Goal: Task Accomplishment & Management: Manage account settings

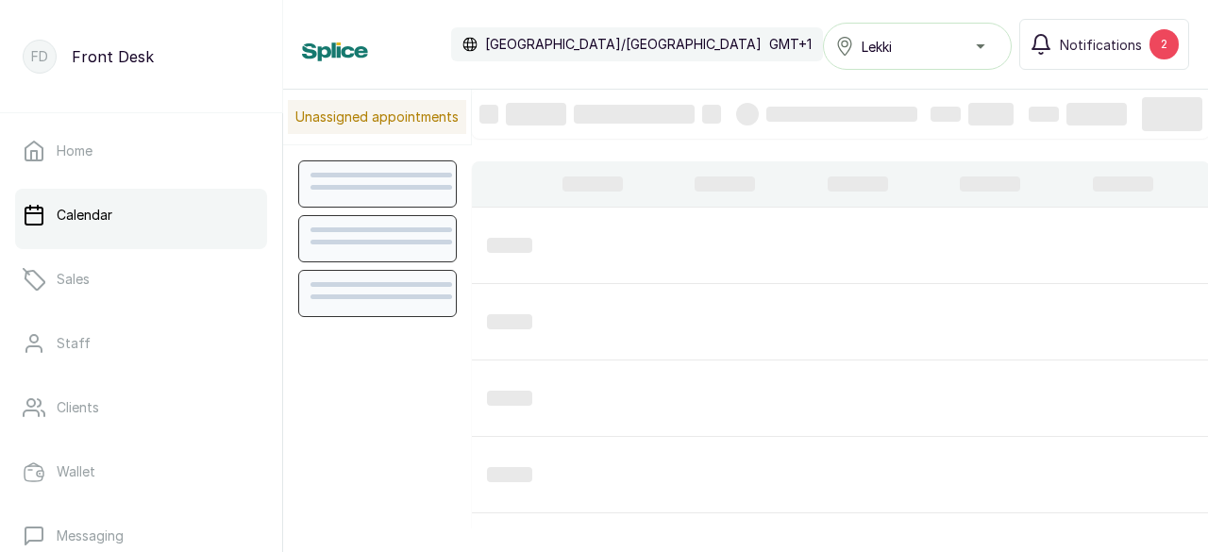
scroll to position [636, 0]
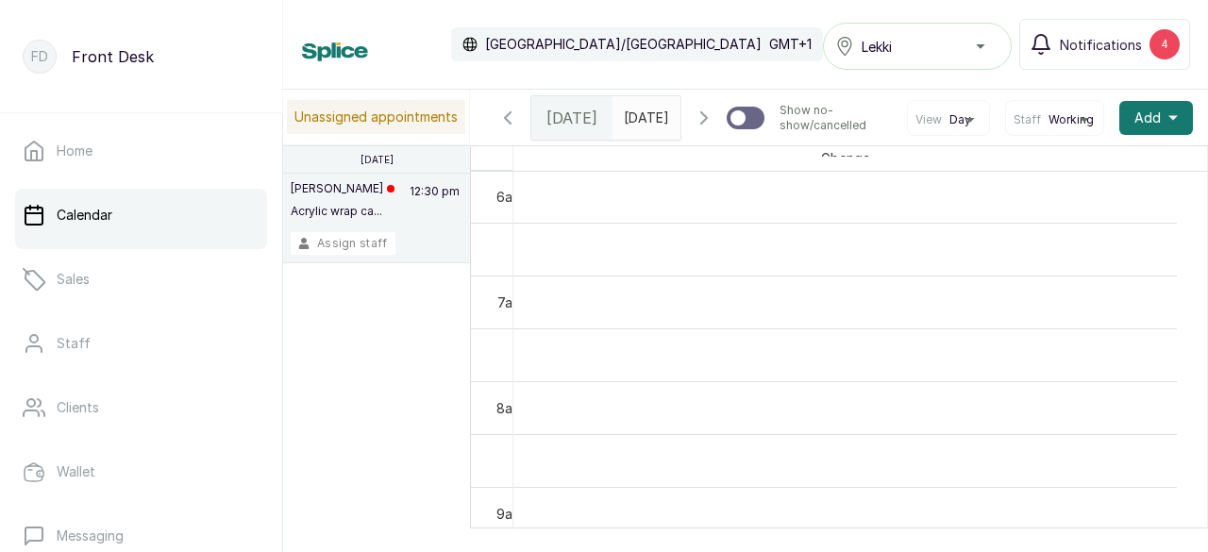
click at [343, 239] on button "Assign staff" at bounding box center [343, 243] width 105 height 23
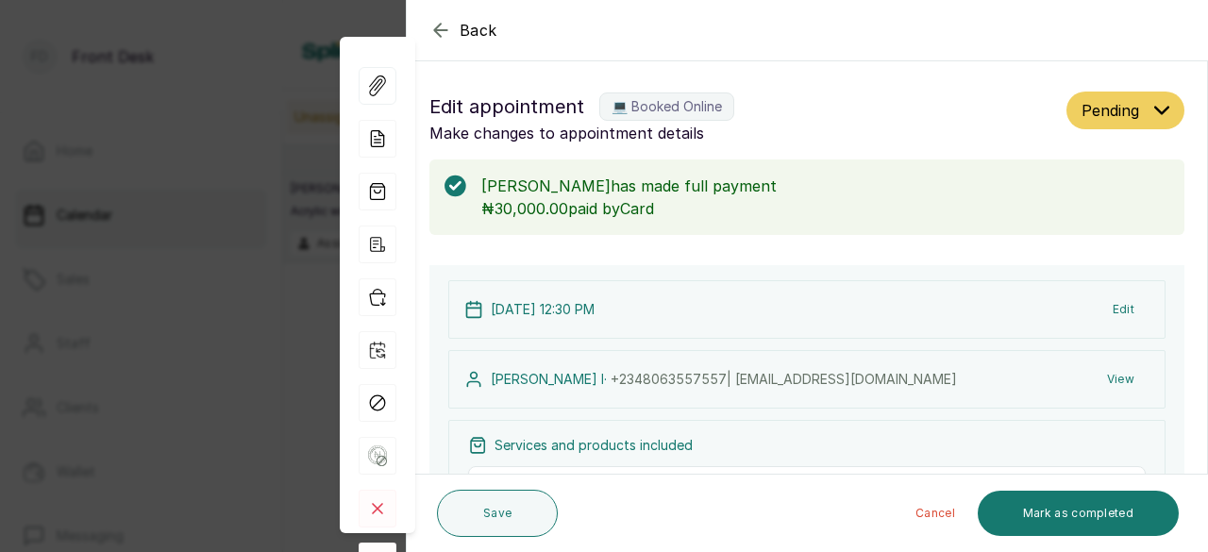
click at [441, 29] on icon "button" at bounding box center [440, 30] width 12 height 12
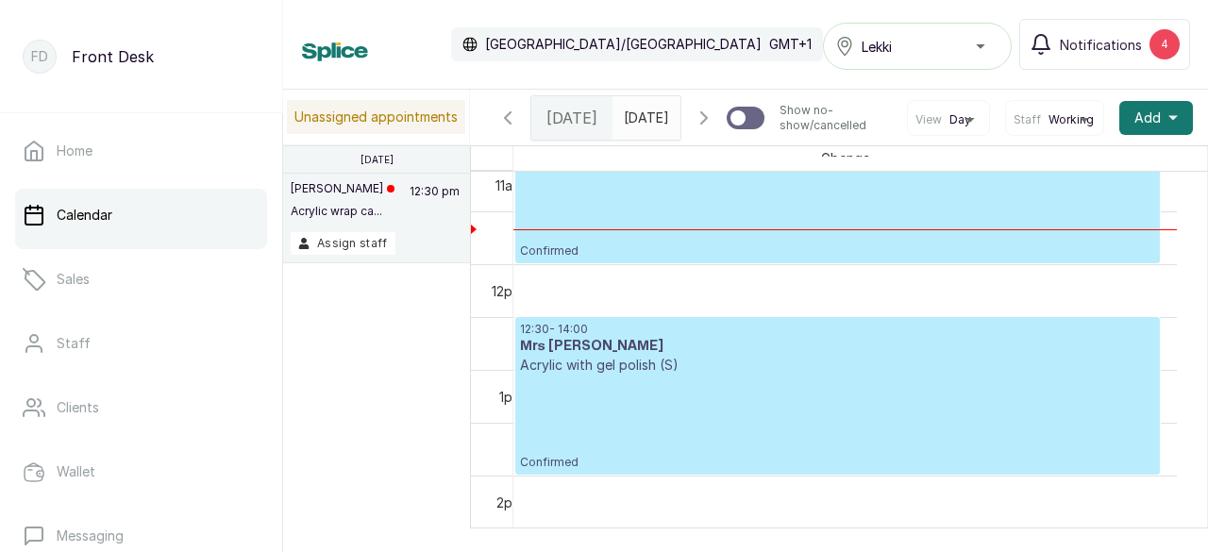
scroll to position [1108, 0]
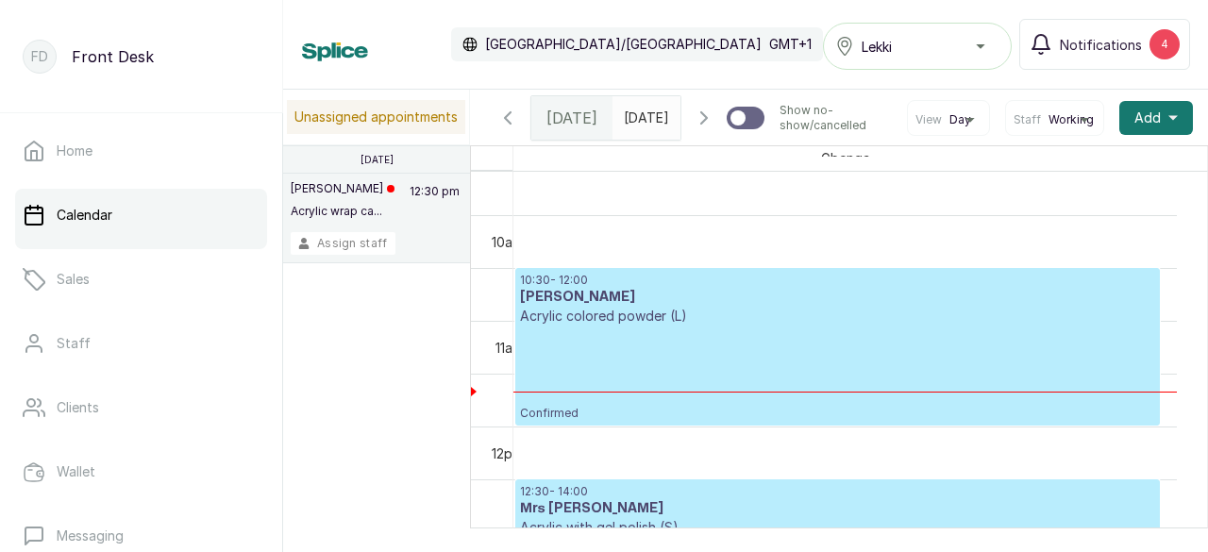
click at [354, 237] on button "Assign staff" at bounding box center [343, 243] width 105 height 23
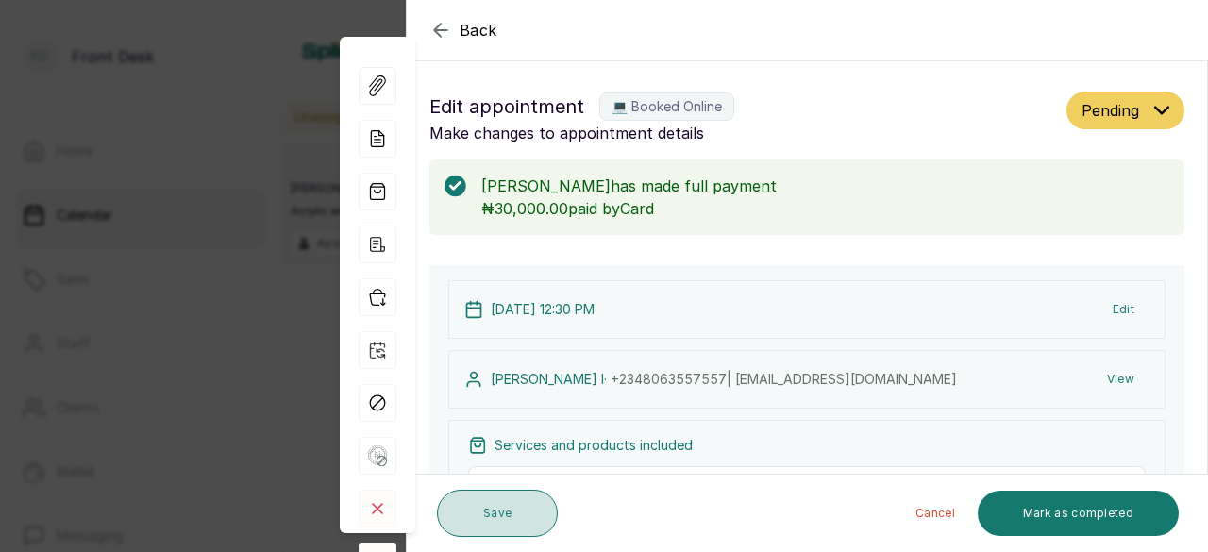
click at [519, 511] on button "Save" at bounding box center [497, 513] width 121 height 47
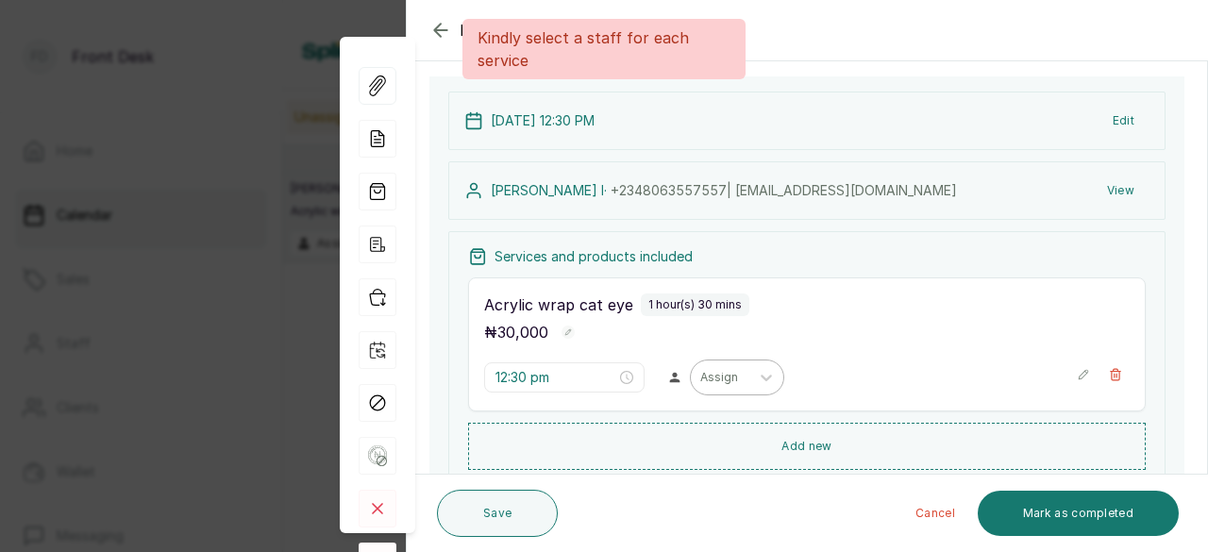
click at [717, 380] on div at bounding box center [720, 377] width 40 height 17
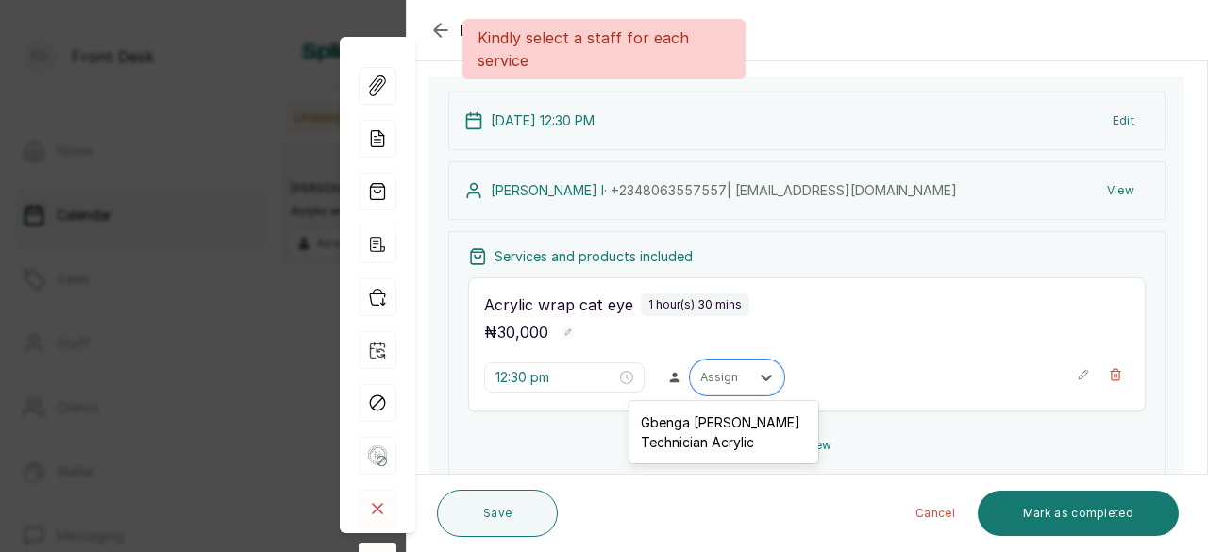
click at [715, 434] on div "Gbenga [PERSON_NAME] Technician Acrylic" at bounding box center [723, 432] width 189 height 55
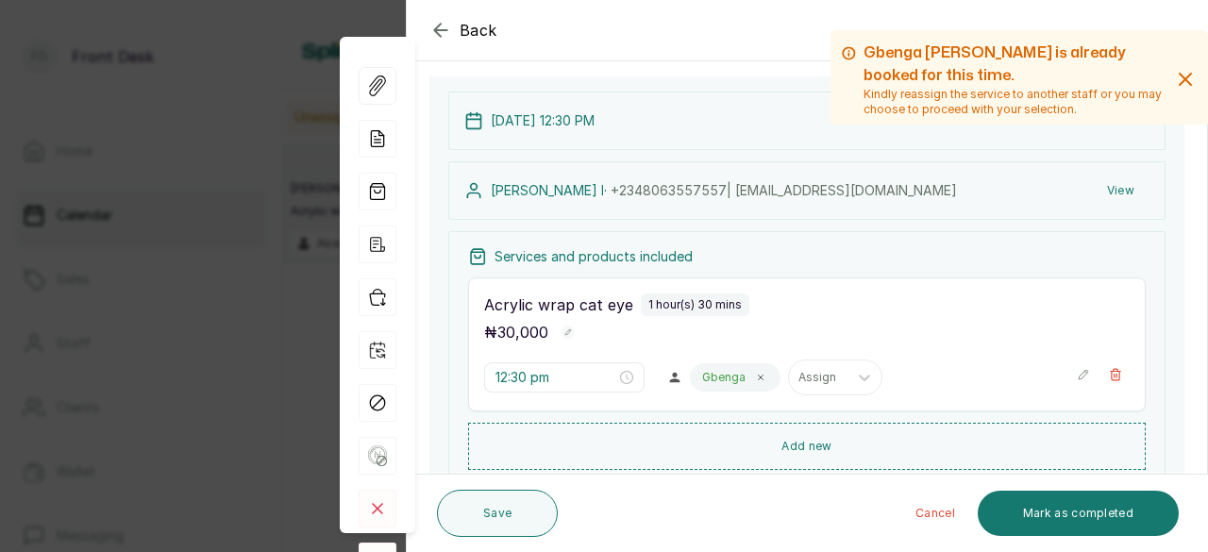
click at [1077, 373] on icon "button" at bounding box center [1083, 374] width 13 height 13
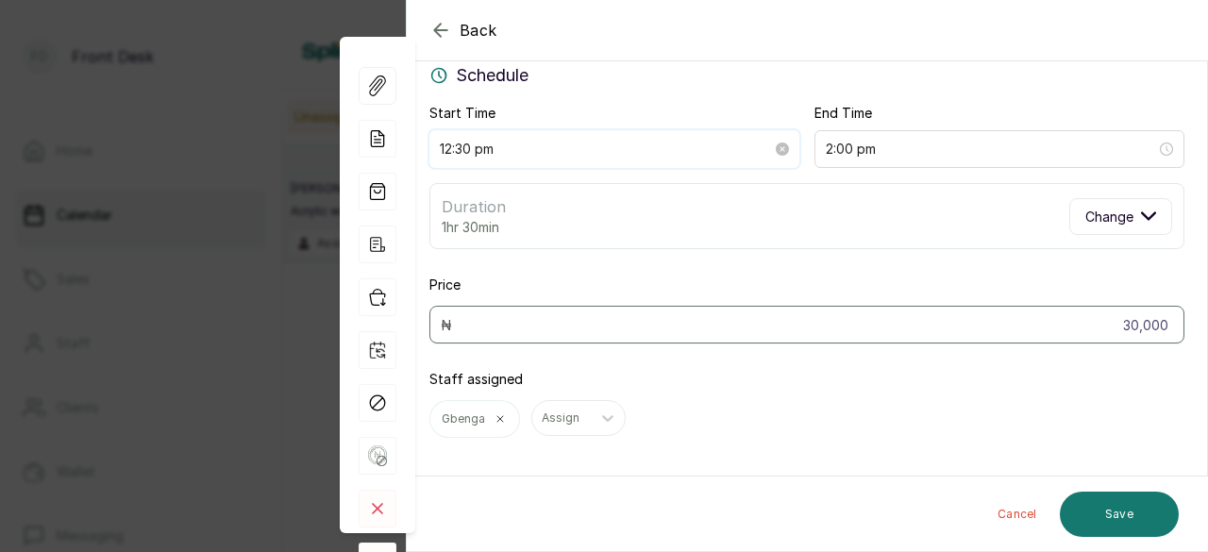
click at [598, 141] on input "12:30 pm" at bounding box center [606, 149] width 332 height 21
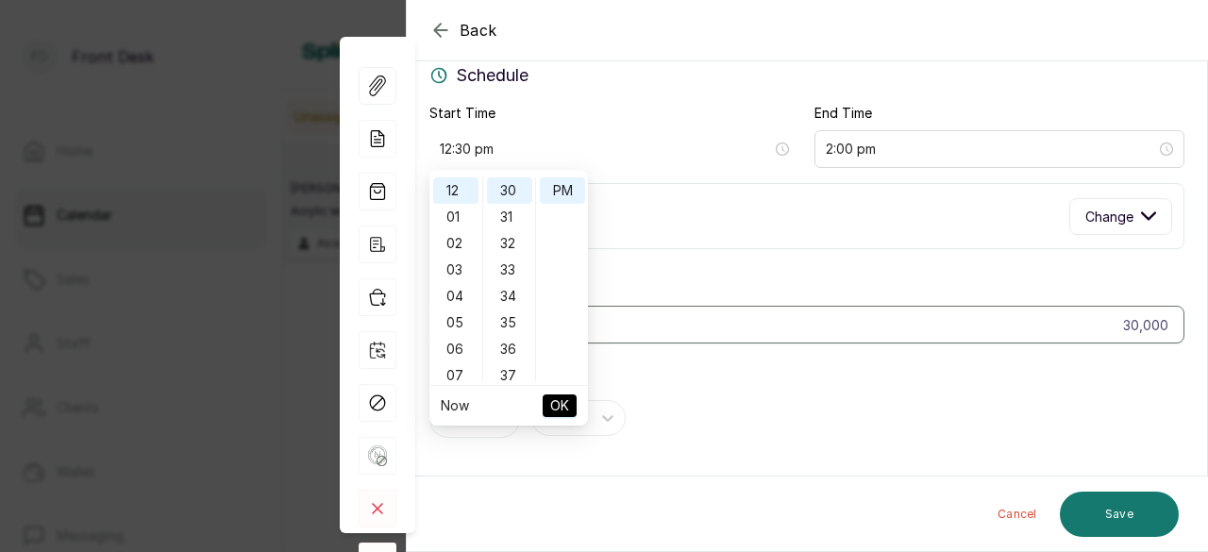
click at [443, 28] on icon "button" at bounding box center [440, 30] width 23 height 23
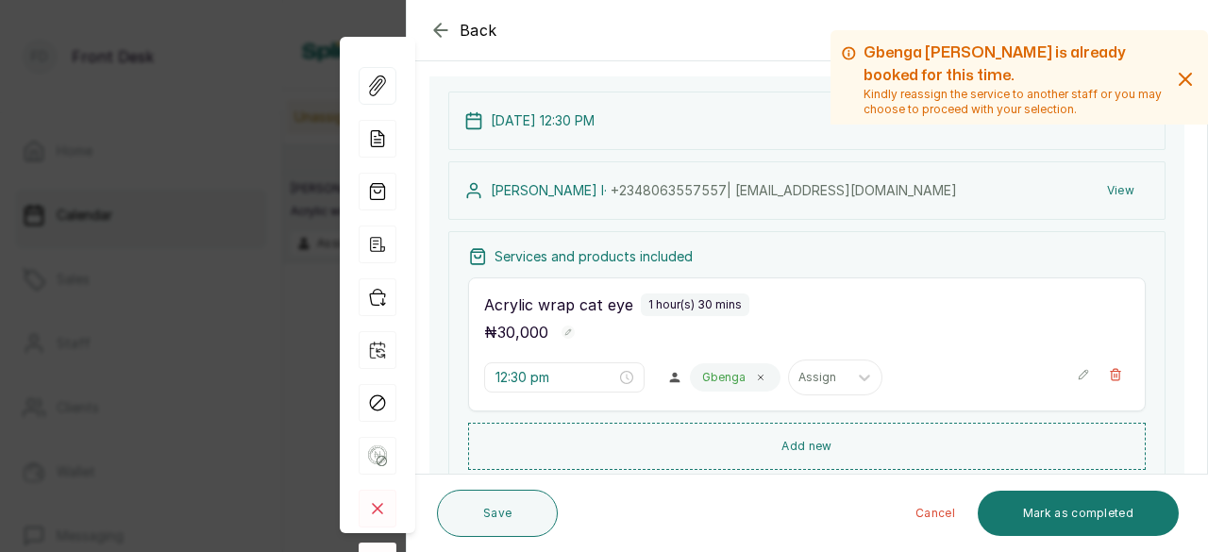
click at [436, 33] on icon "button" at bounding box center [440, 30] width 12 height 12
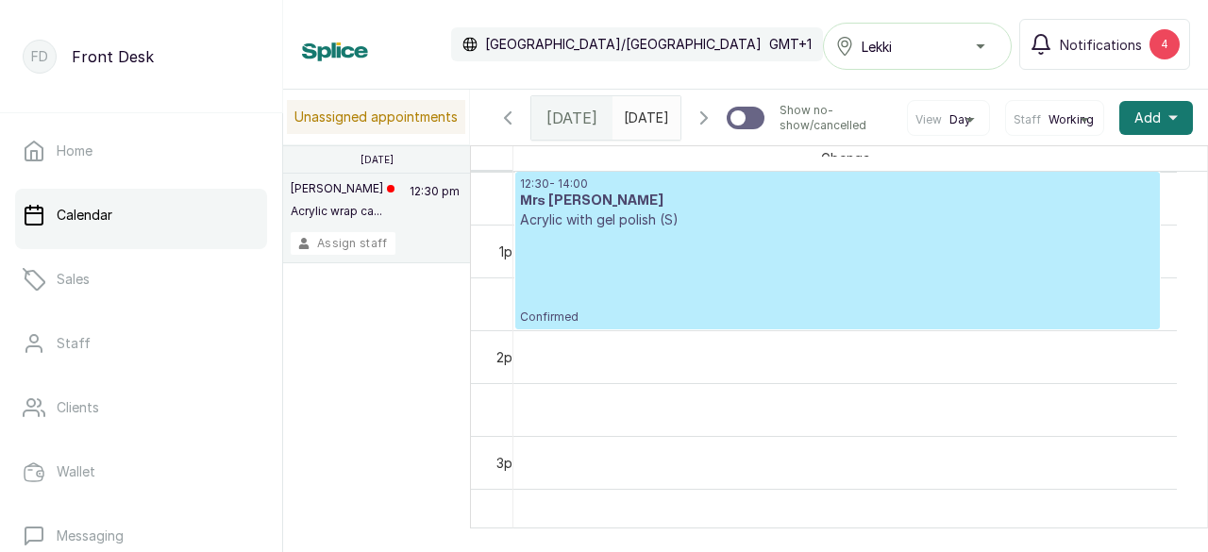
click at [345, 245] on button "Assign staff" at bounding box center [343, 243] width 105 height 23
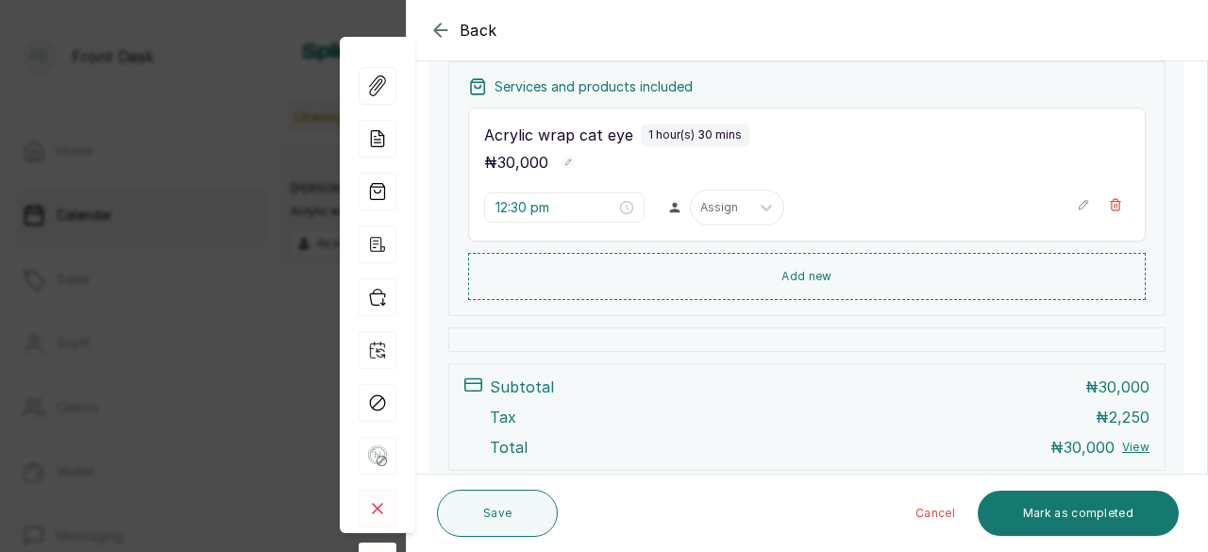
click at [1077, 201] on icon "button" at bounding box center [1083, 204] width 13 height 13
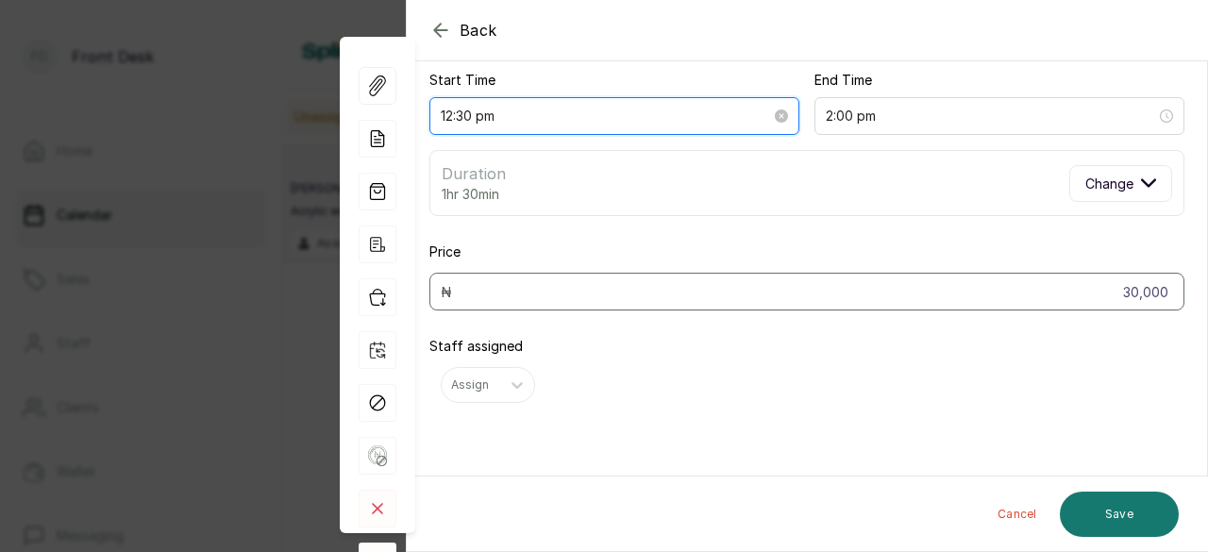
click at [531, 114] on input "12:30 pm" at bounding box center [606, 116] width 330 height 21
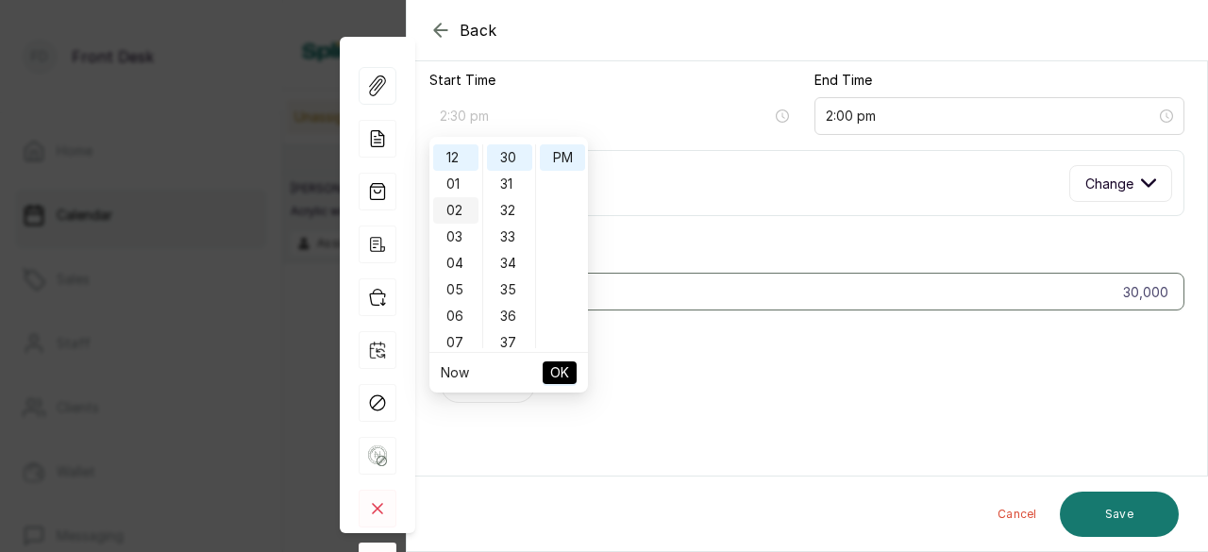
click at [452, 214] on div "02" at bounding box center [455, 210] width 45 height 26
type input "2:30 pm"
click at [563, 382] on span "OK" at bounding box center [559, 373] width 19 height 36
type input "4:00 pm"
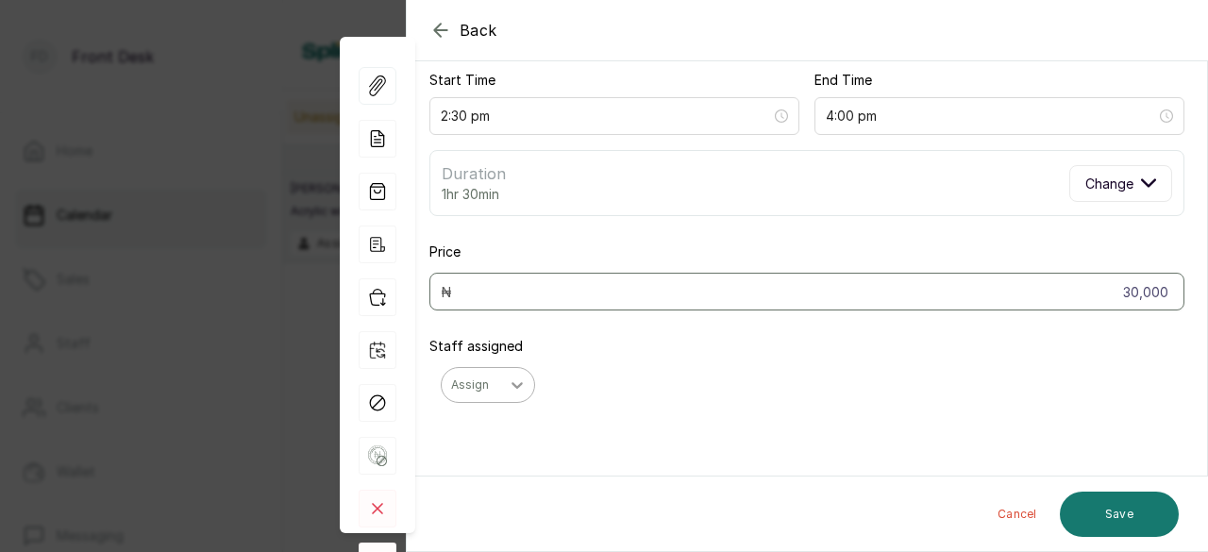
click at [515, 384] on icon at bounding box center [517, 385] width 11 height 7
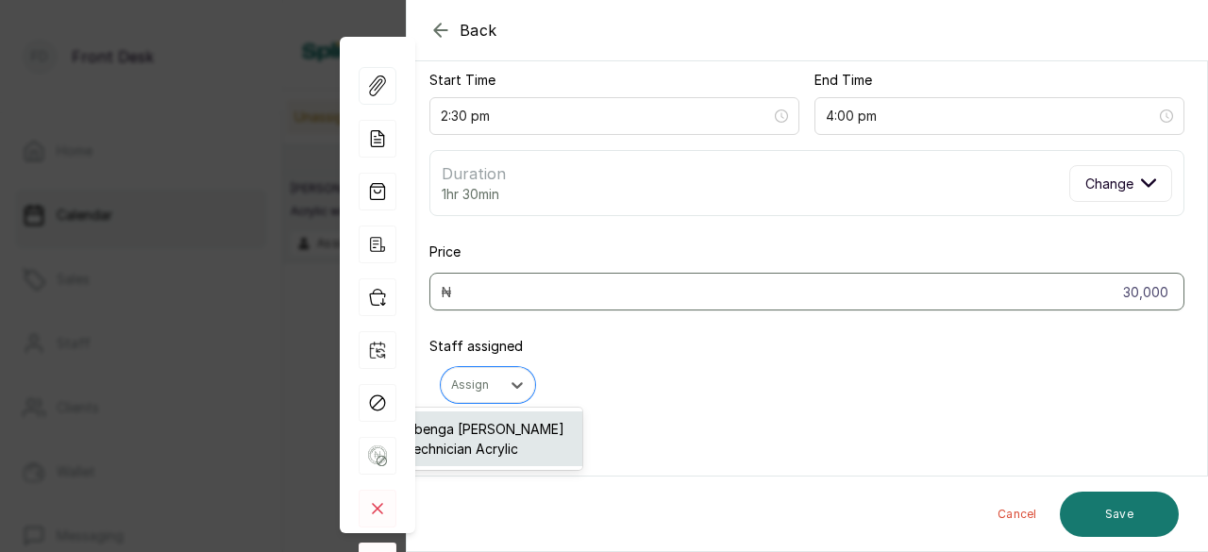
click at [506, 432] on div "Gbenga [PERSON_NAME] Technician Acrylic" at bounding box center [488, 438] width 189 height 55
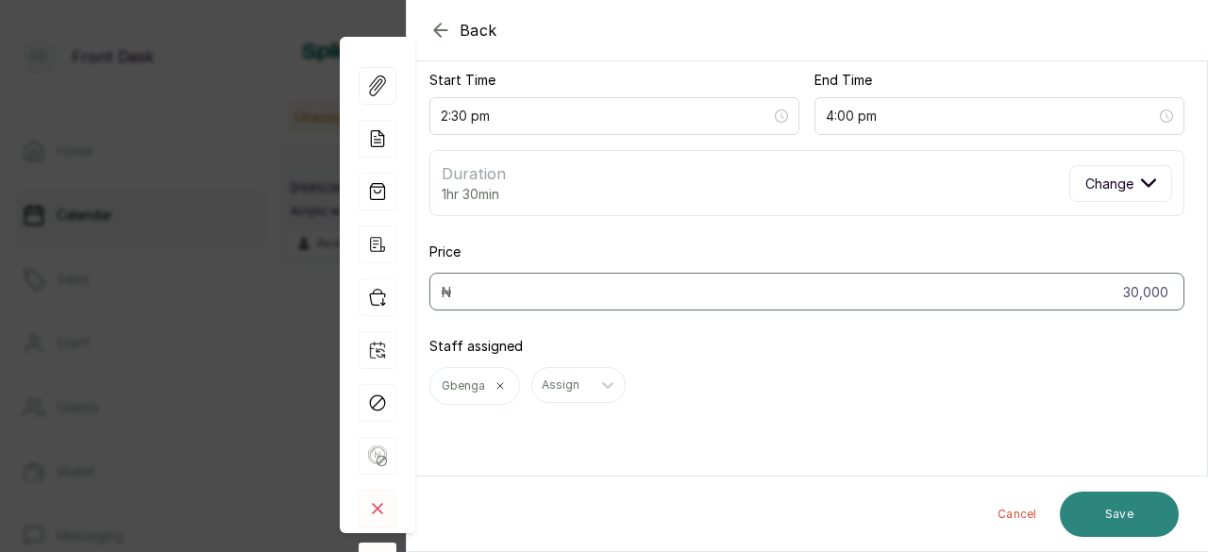
click at [1127, 519] on button "Save" at bounding box center [1119, 514] width 119 height 45
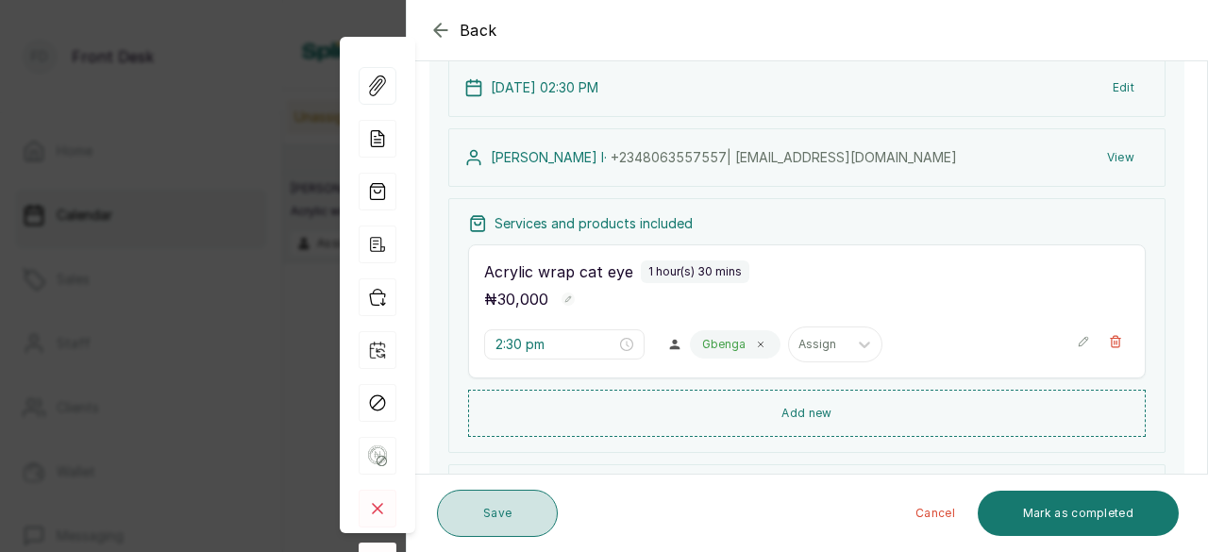
click at [524, 512] on button "Save" at bounding box center [497, 513] width 121 height 47
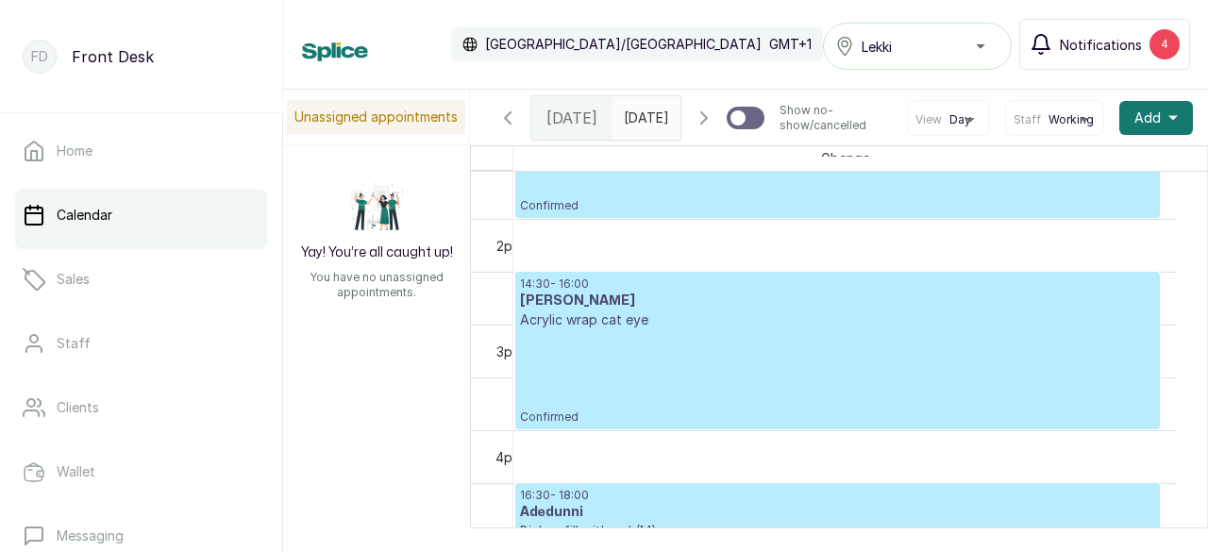
click at [1092, 48] on span "Notifications" at bounding box center [1101, 45] width 82 height 20
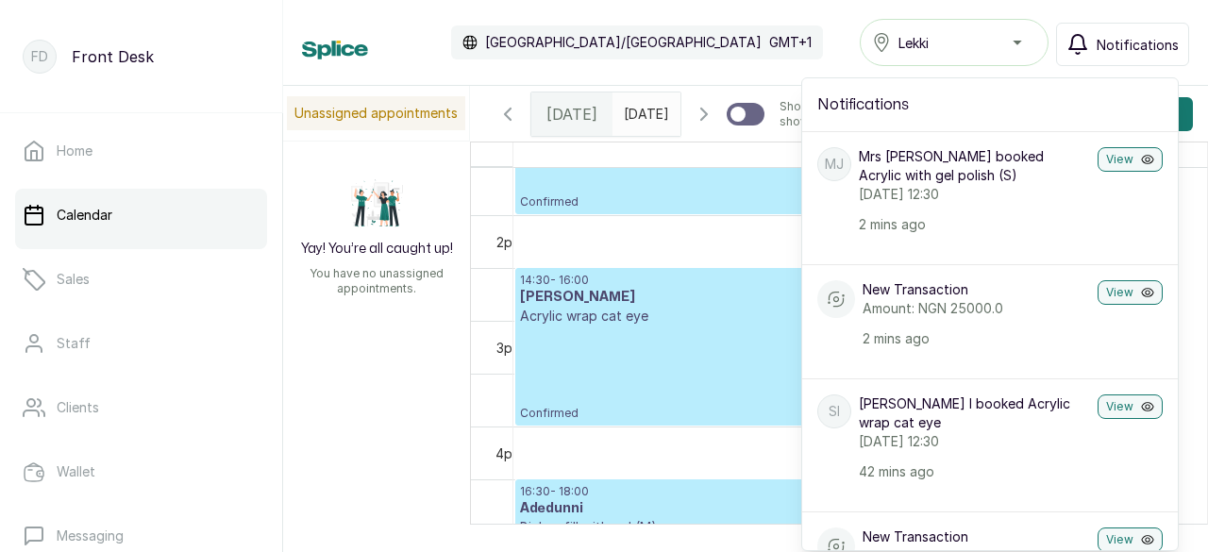
drag, startPoint x: 799, startPoint y: 30, endPoint x: 801, endPoint y: 46, distance: 16.2
click at [802, 34] on div "Calendar [GEOGRAPHIC_DATA]/[GEOGRAPHIC_DATA] GMT+1 Lekki Notifications Notifica…" at bounding box center [745, 42] width 887 height 47
